Goal: Task Accomplishment & Management: Manage account settings

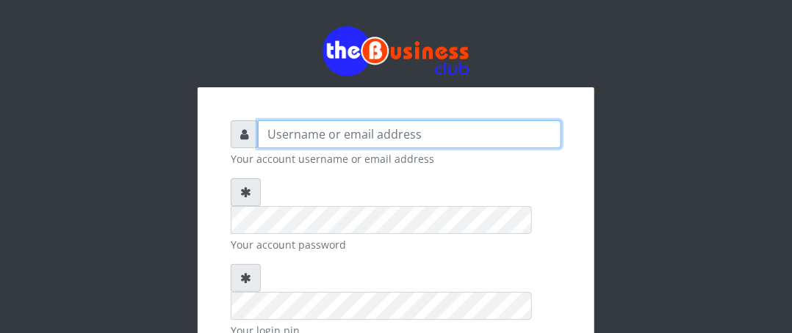
type input "Boboyen"
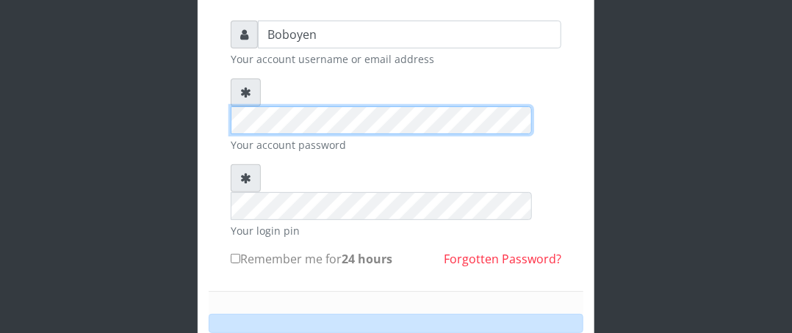
scroll to position [220, 0]
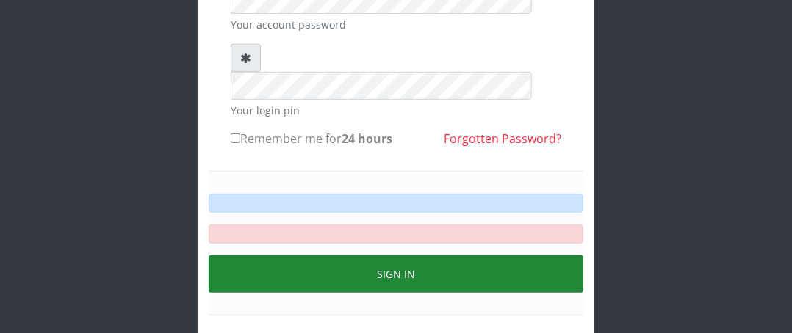
click at [273, 256] on button "Sign in" at bounding box center [396, 274] width 375 height 37
click at [364, 256] on button "Sign in" at bounding box center [396, 274] width 375 height 37
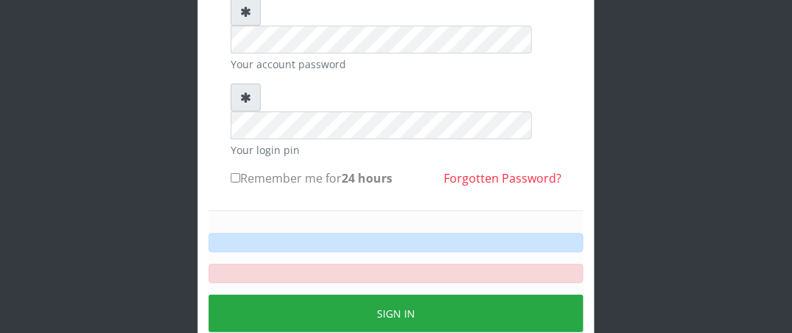
scroll to position [73, 0]
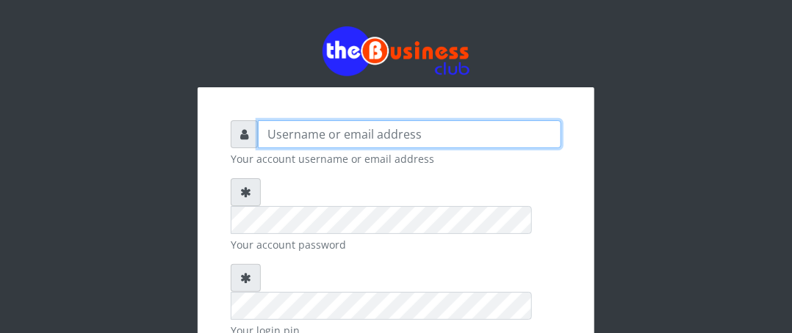
type input "Boboyen"
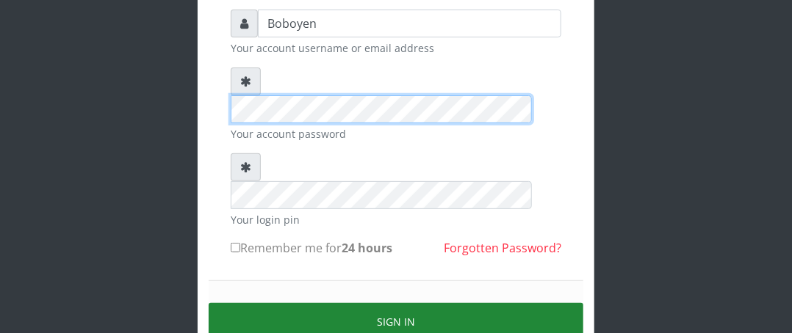
scroll to position [147, 0]
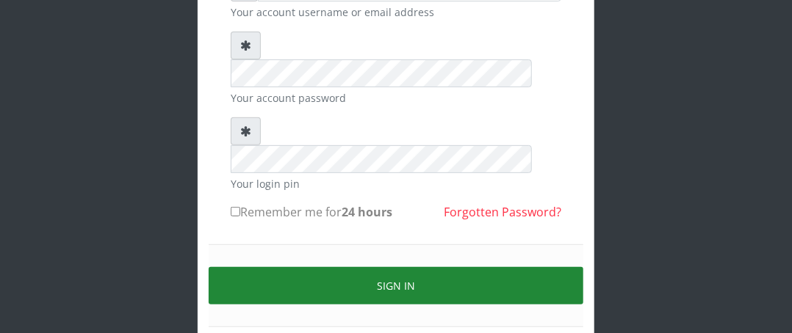
click at [455, 267] on button "Sign in" at bounding box center [396, 285] width 375 height 37
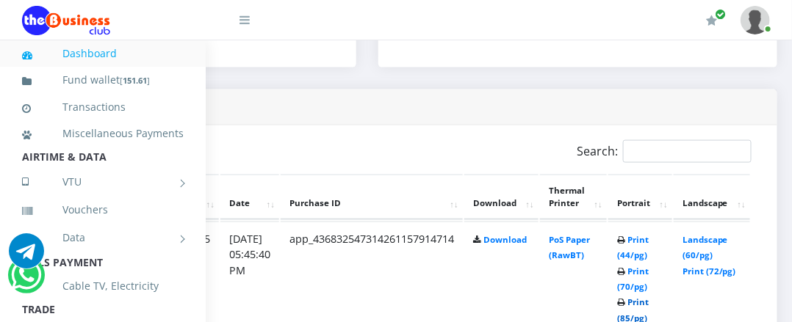
scroll to position [661, 270]
